Goal: Browse casually

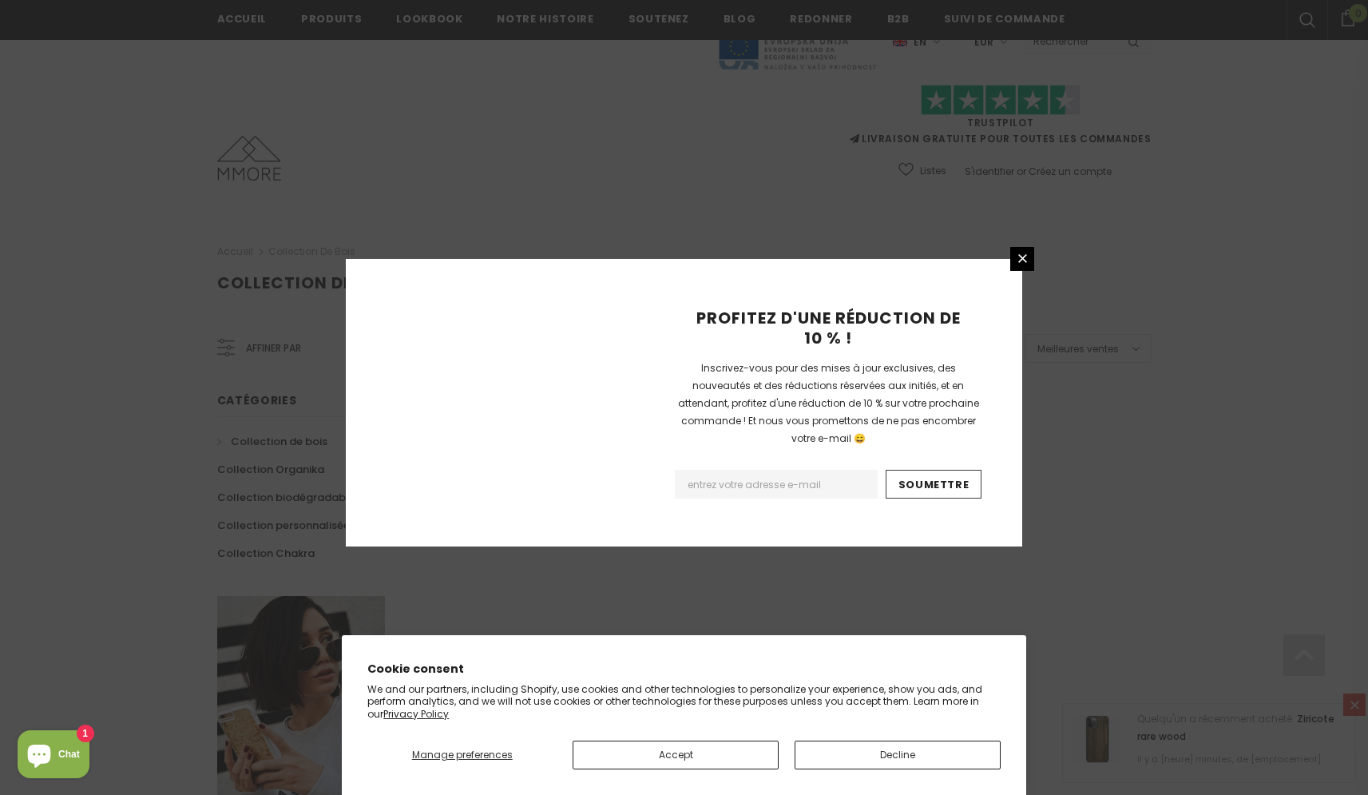
scroll to position [881, 0]
